Goal: Find specific page/section: Find specific page/section

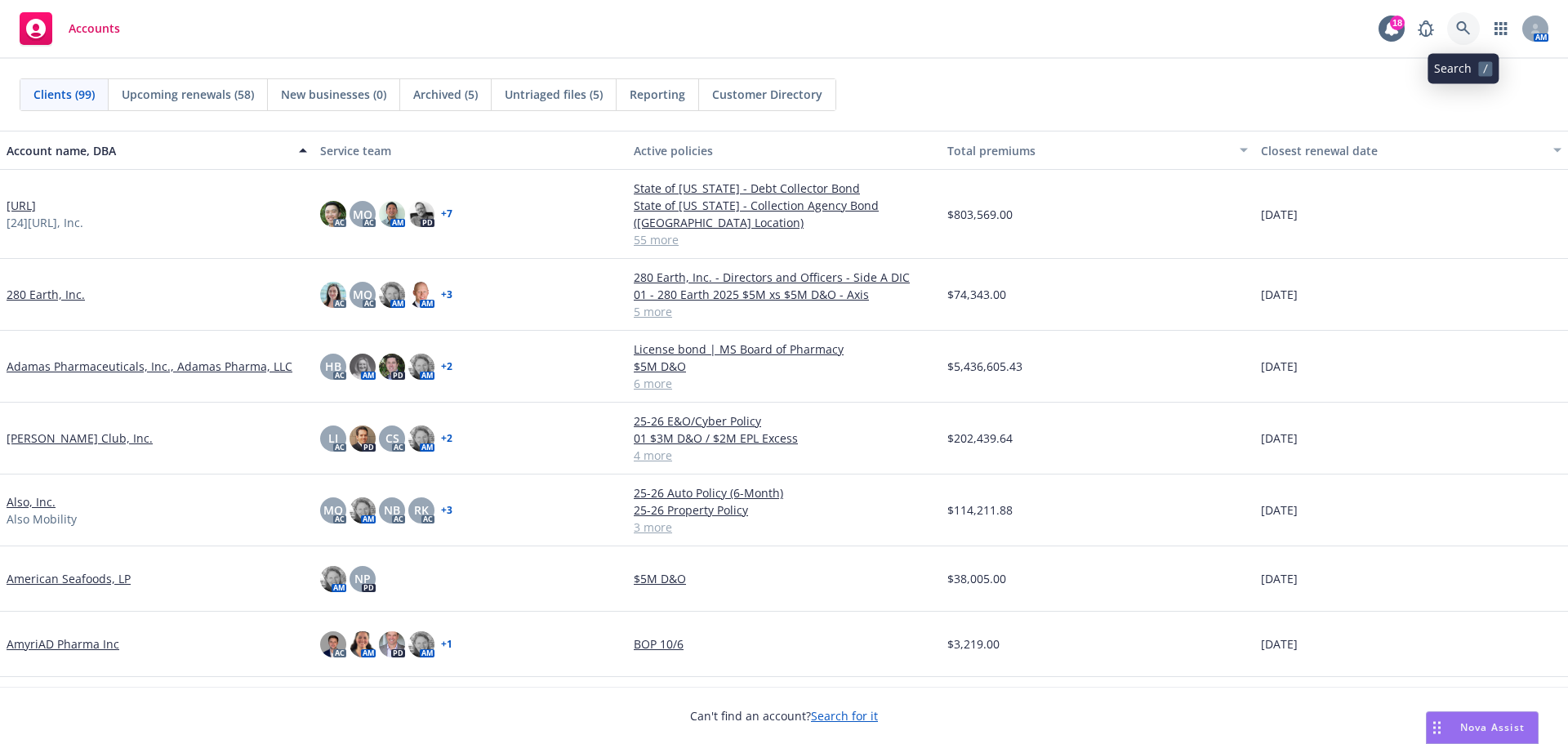
click at [1462, 25] on icon at bounding box center [1462, 29] width 15 height 15
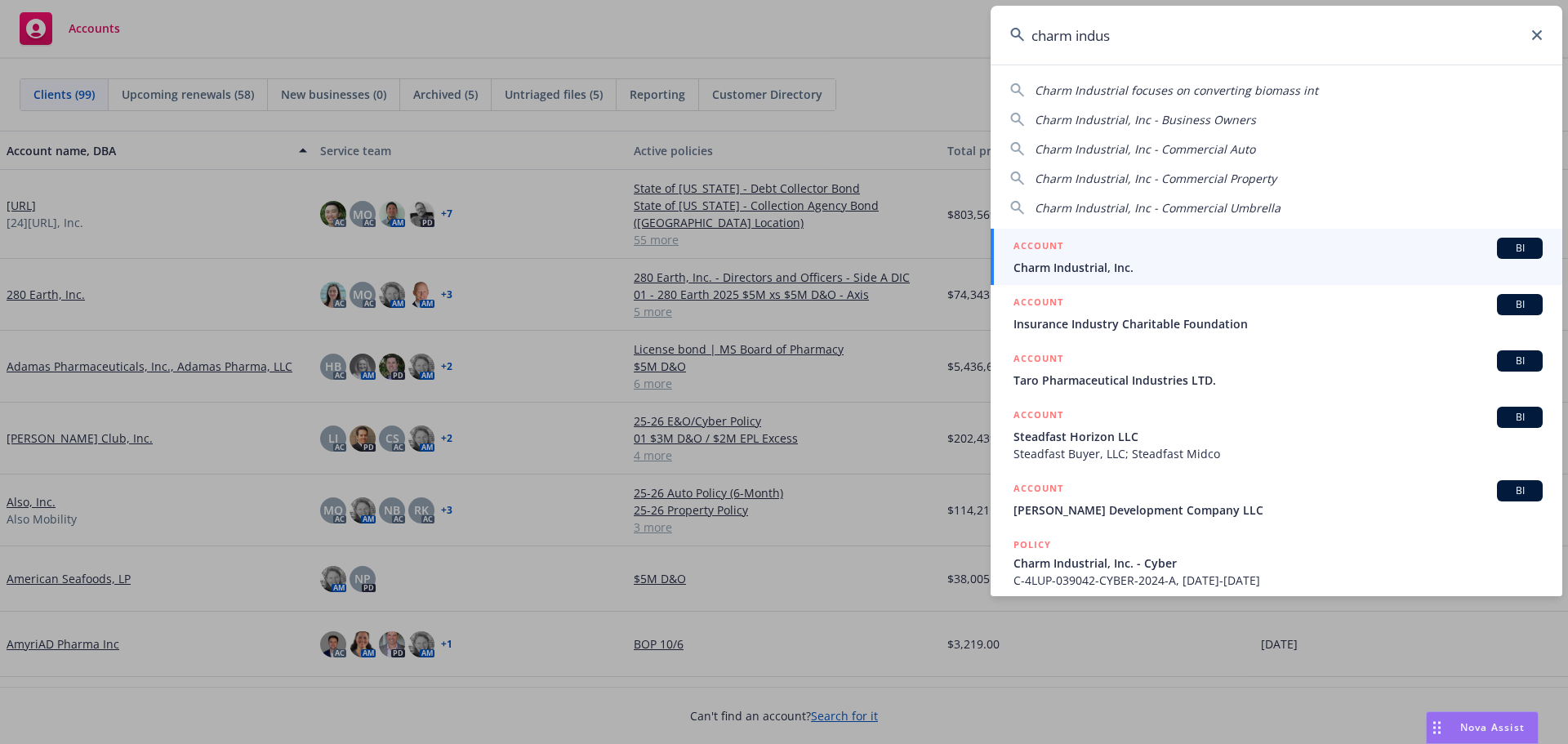
type input "charm indus"
click at [1506, 247] on span "BI" at bounding box center [1520, 247] width 33 height 15
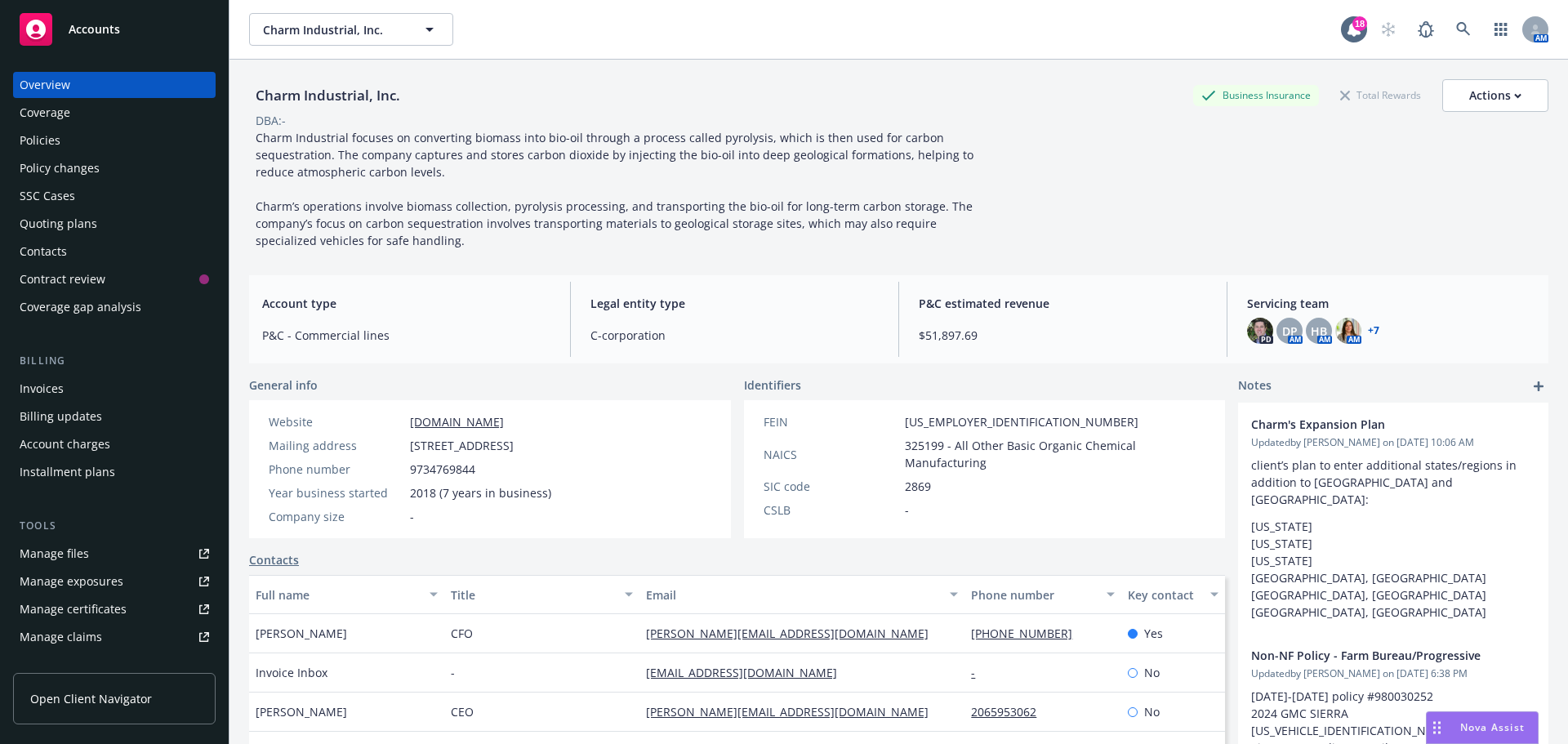
click at [1367, 331] on link "+ 7" at bounding box center [1373, 330] width 11 height 10
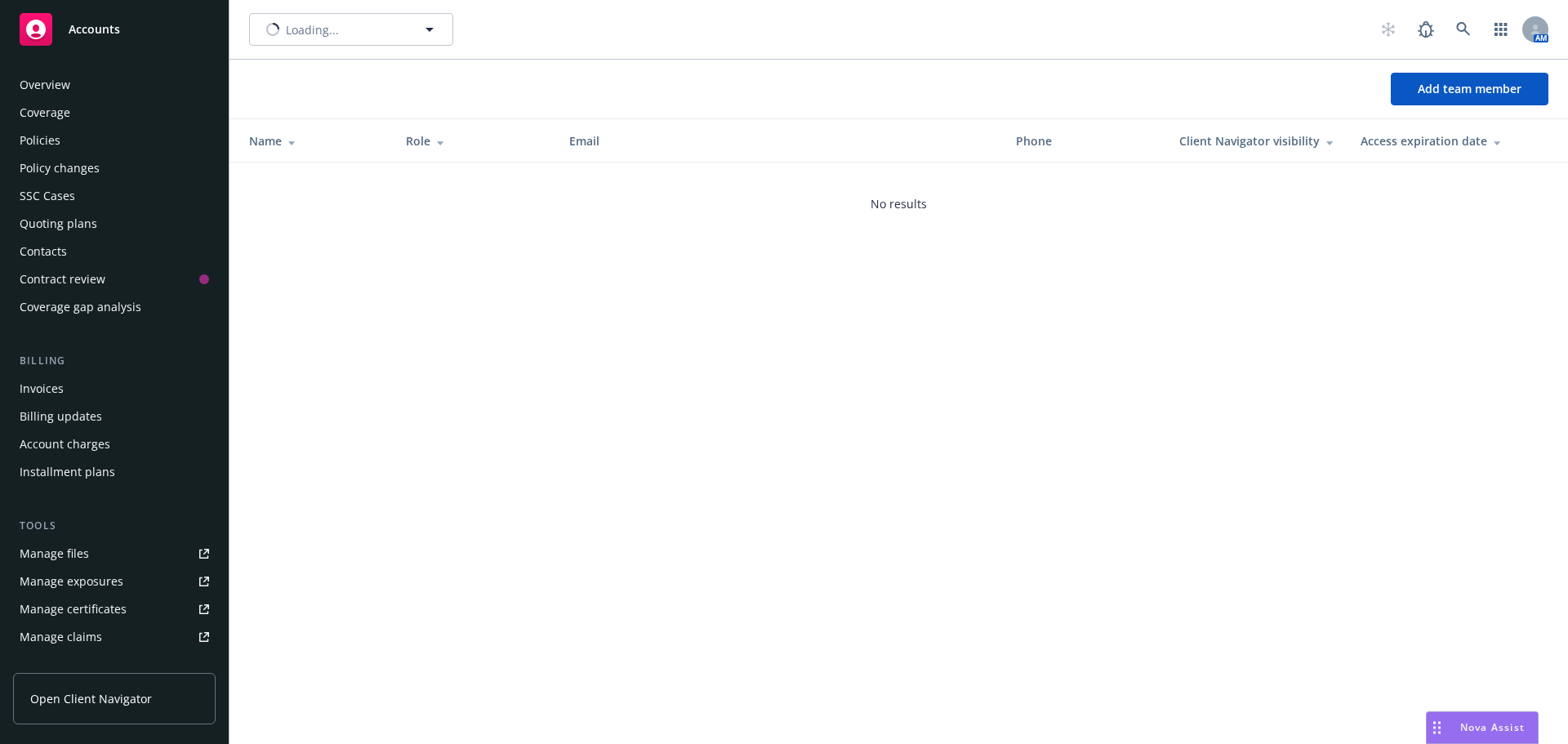
scroll to position [320, 0]
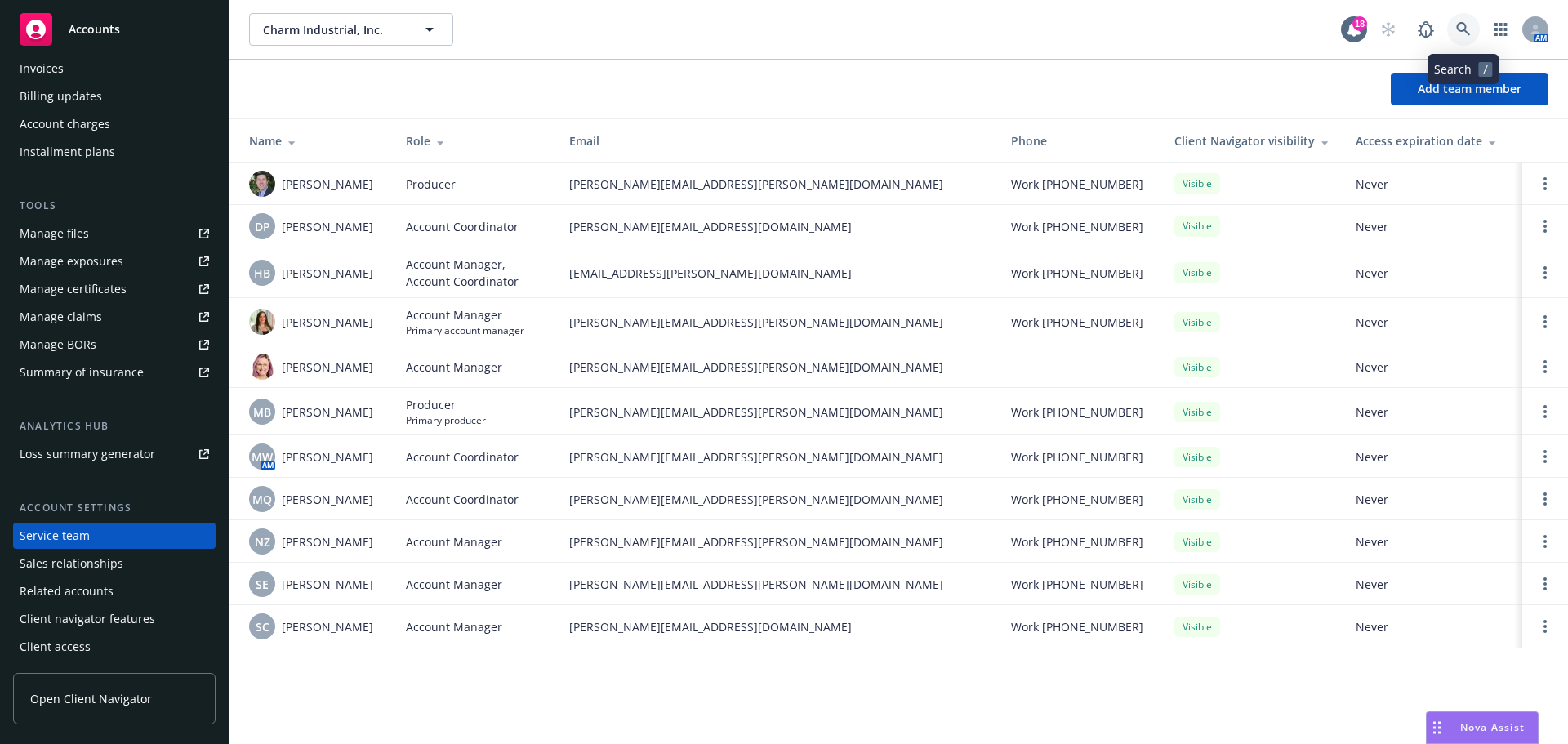
click at [1467, 25] on icon at bounding box center [1462, 29] width 15 height 15
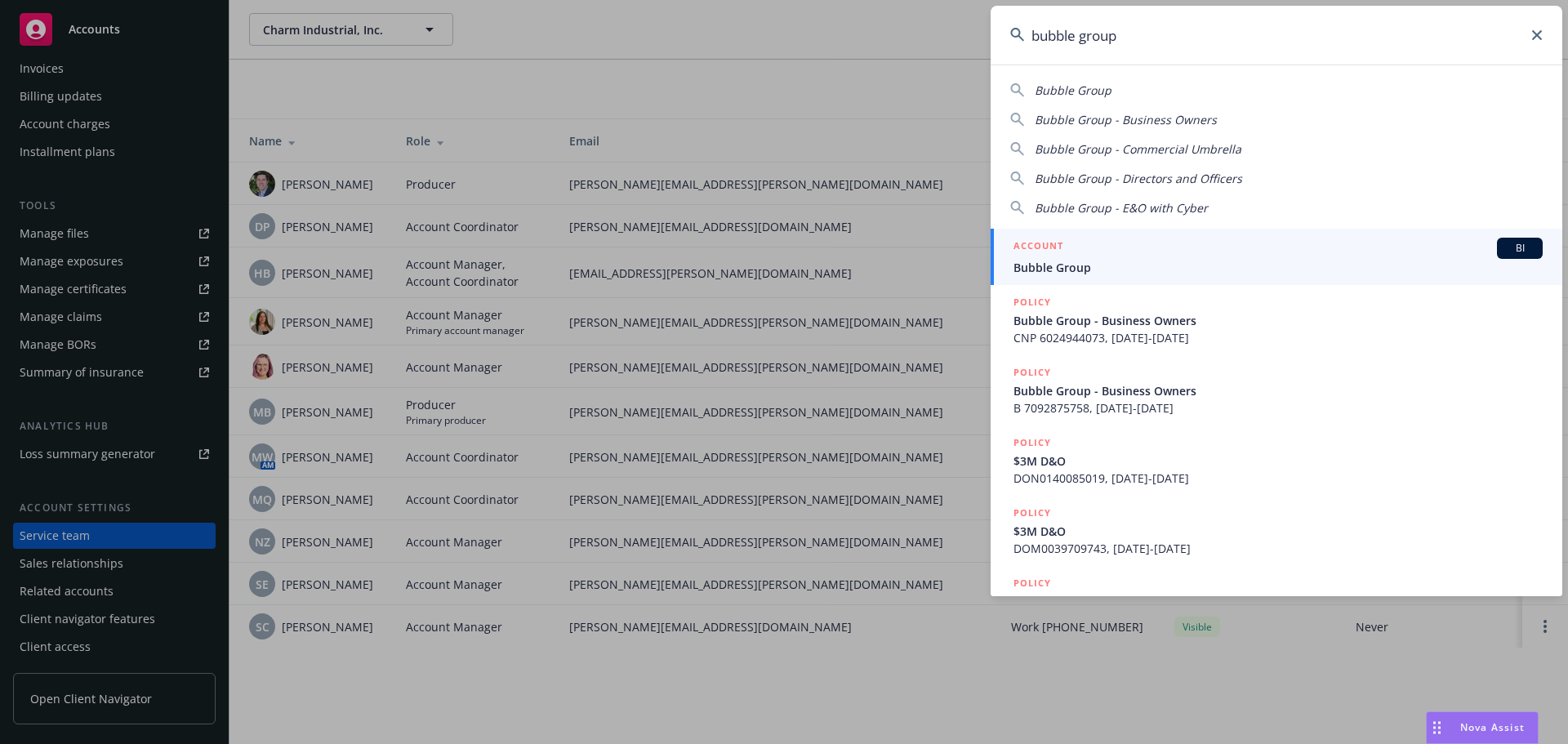
type input "bubble group"
click at [1503, 245] on span "BI" at bounding box center [1520, 247] width 33 height 15
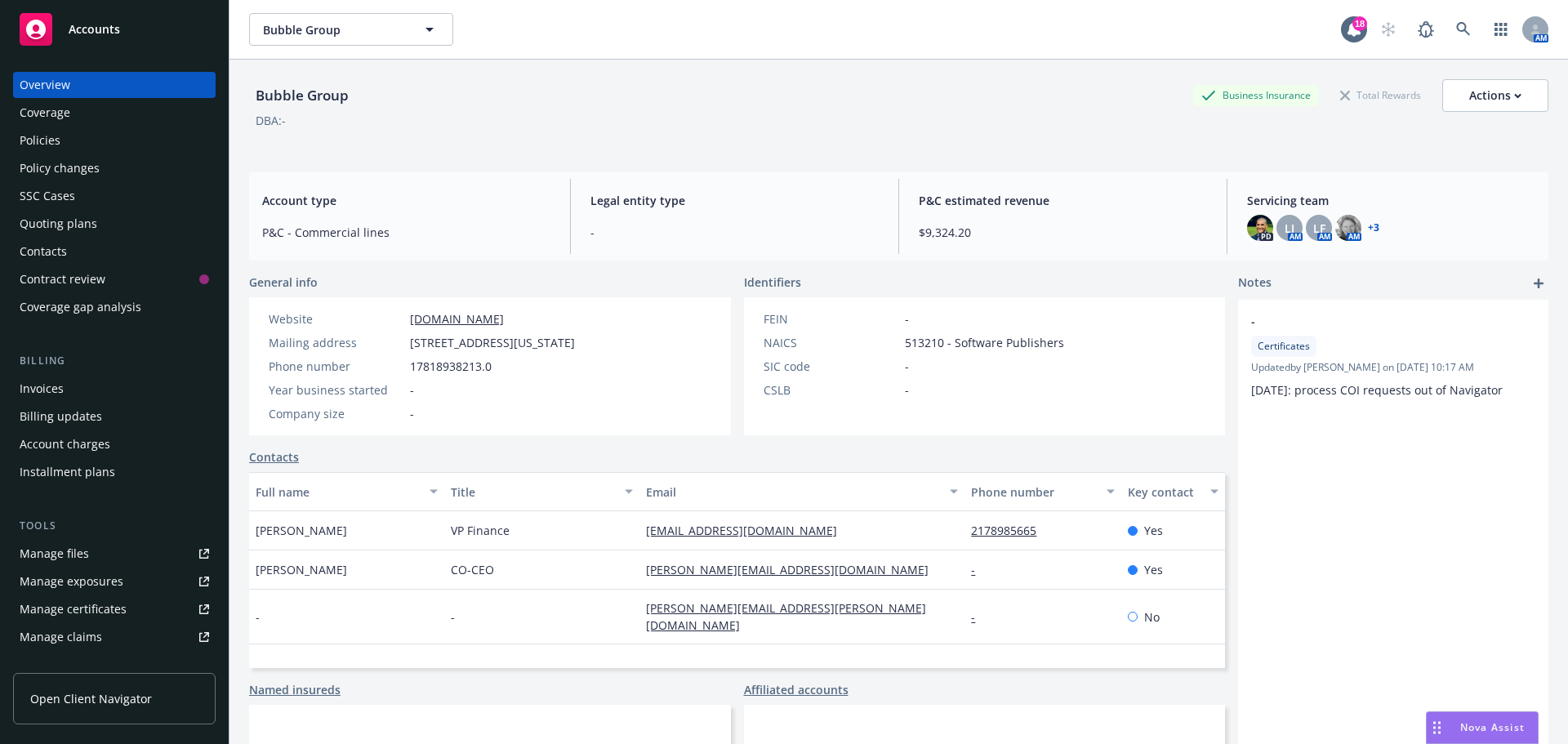
click at [35, 137] on div "Policies" at bounding box center [40, 140] width 41 height 26
